Goal: Check status: Check status

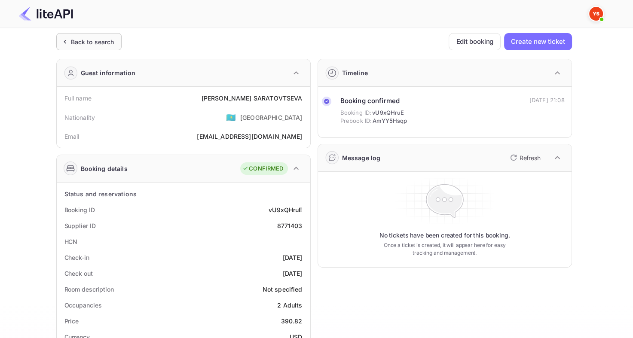
click at [88, 43] on div "Back to search" at bounding box center [92, 41] width 43 height 9
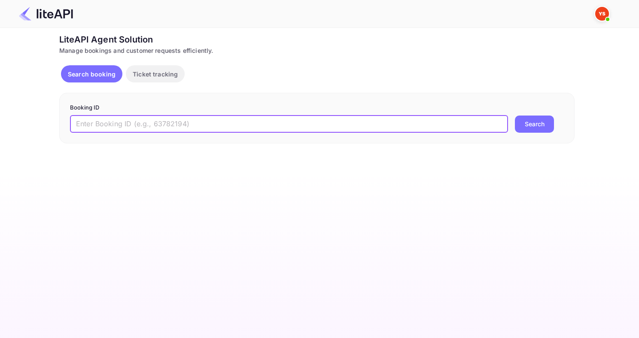
click at [181, 122] on input "text" at bounding box center [289, 124] width 438 height 17
paste input "8659778"
type input "8659778"
click at [515, 116] on button "Search" at bounding box center [534, 124] width 39 height 17
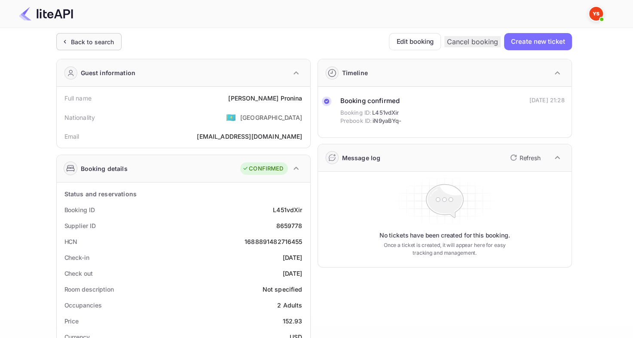
click at [90, 46] on div "Back to search" at bounding box center [88, 41] width 65 height 17
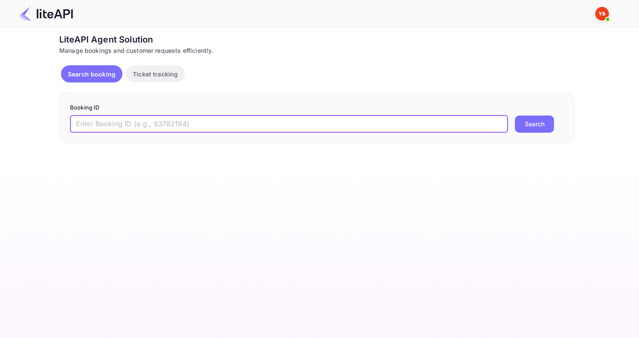
click at [212, 127] on input "text" at bounding box center [289, 124] width 438 height 17
paste input "8812137"
type input "8812137"
click at [515, 116] on button "Search" at bounding box center [534, 124] width 39 height 17
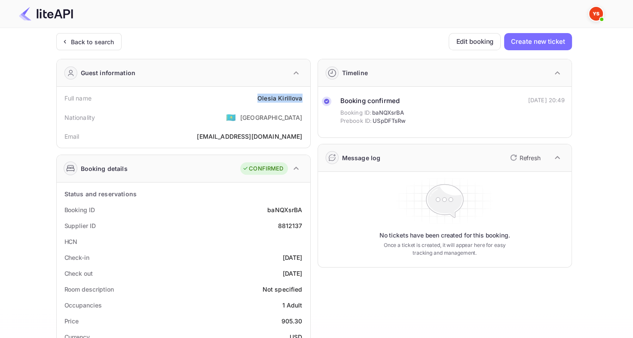
drag, startPoint x: 253, startPoint y: 98, endPoint x: 304, endPoint y: 100, distance: 51.2
click at [304, 100] on div "Full name [PERSON_NAME]" at bounding box center [183, 98] width 247 height 16
copy div "[PERSON_NAME]"
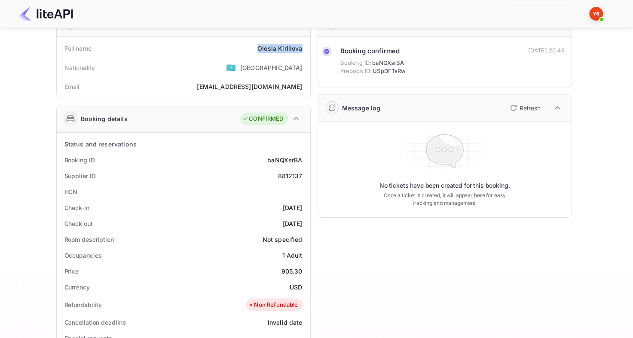
scroll to position [86, 0]
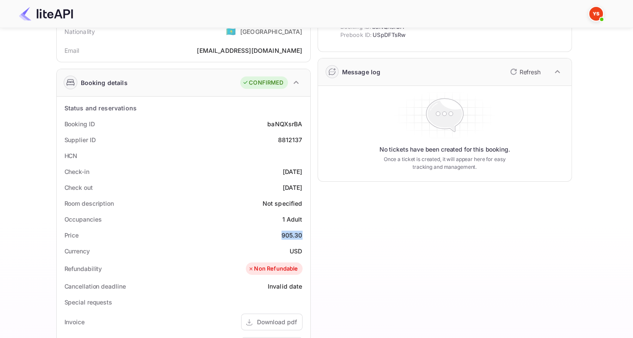
drag, startPoint x: 278, startPoint y: 235, endPoint x: 308, endPoint y: 235, distance: 29.6
click at [302, 235] on div "Price 905.30" at bounding box center [183, 235] width 247 height 16
copy div "905.30"
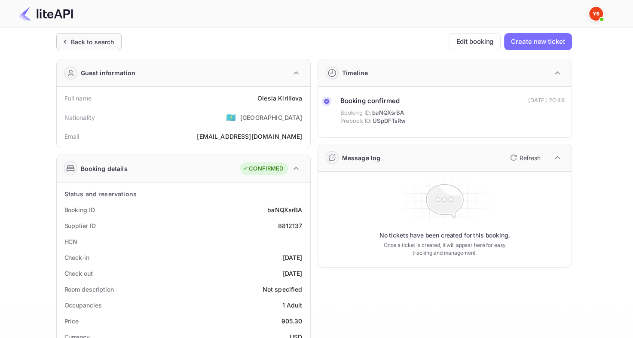
click at [72, 46] on div "Back to search" at bounding box center [92, 41] width 43 height 9
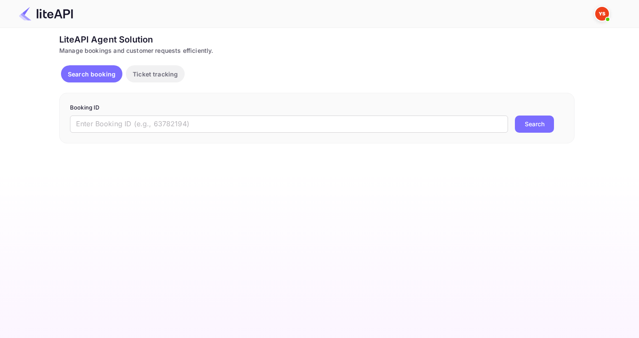
click at [187, 132] on input "text" at bounding box center [289, 124] width 438 height 17
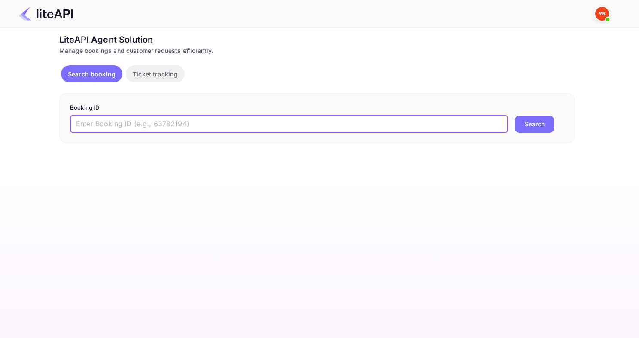
click at [181, 125] on input "text" at bounding box center [289, 124] width 438 height 17
paste input "7605216"
type input "7605216"
click at [515, 116] on button "Search" at bounding box center [534, 124] width 39 height 17
